Goal: Task Accomplishment & Management: Manage account settings

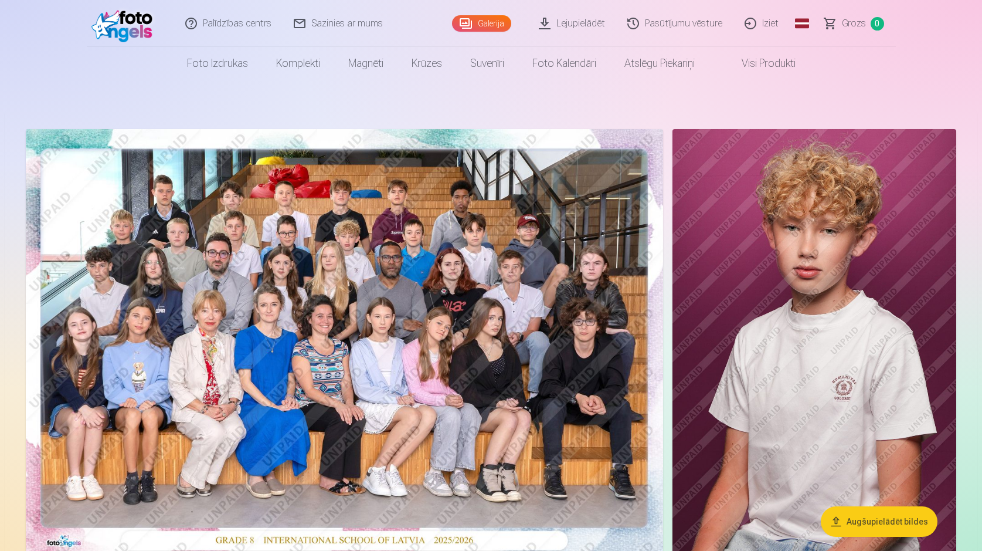
click at [772, 19] on link "Iziet" at bounding box center [762, 23] width 56 height 47
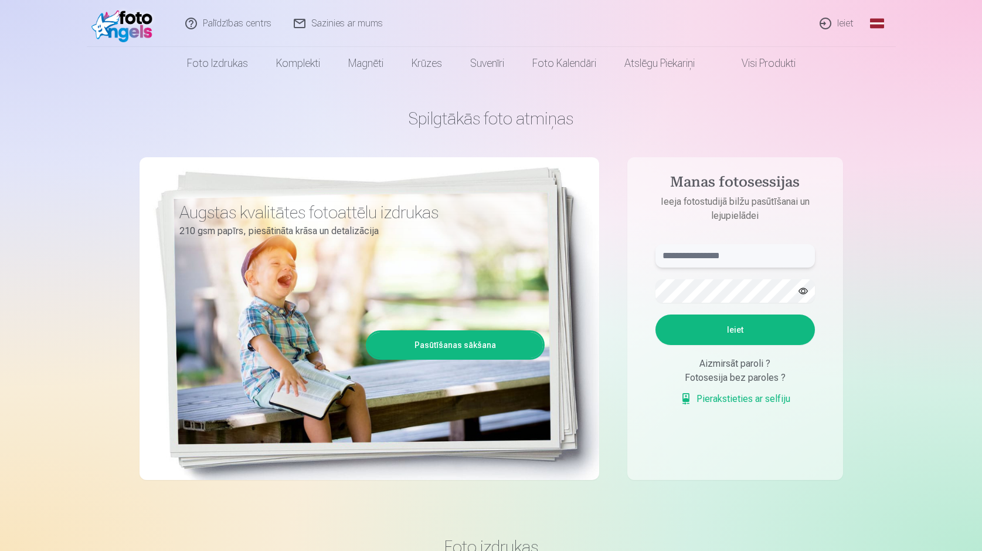
click at [704, 253] on input "text" at bounding box center [734, 255] width 159 height 23
type input "**********"
click at [726, 333] on button "Ieiet" at bounding box center [734, 329] width 159 height 30
